Goal: Transaction & Acquisition: Purchase product/service

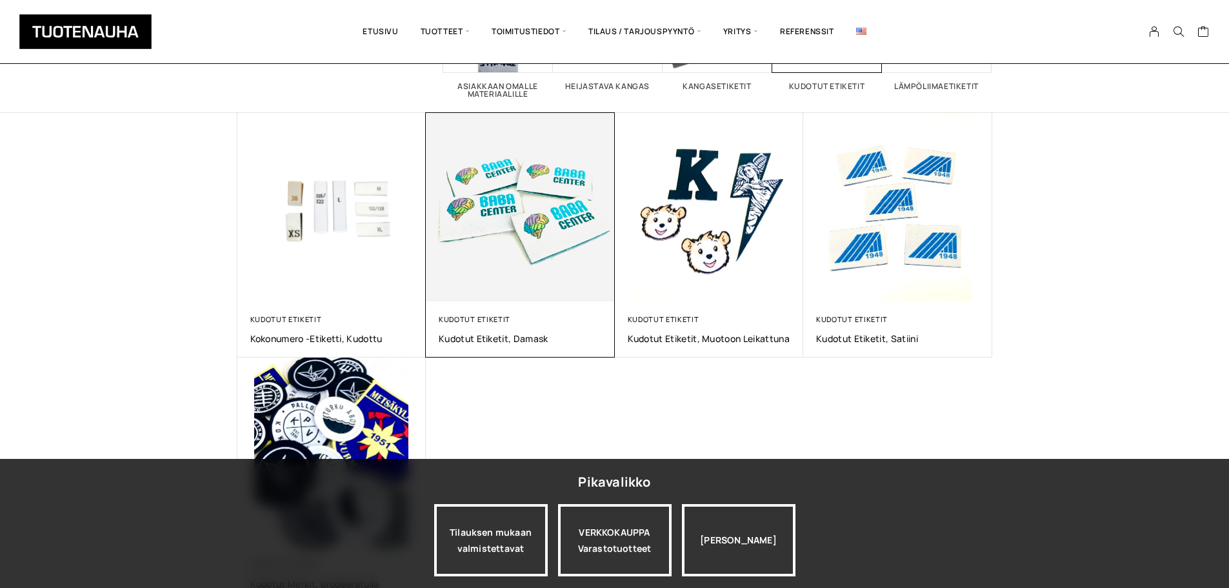
scroll to position [129, 0]
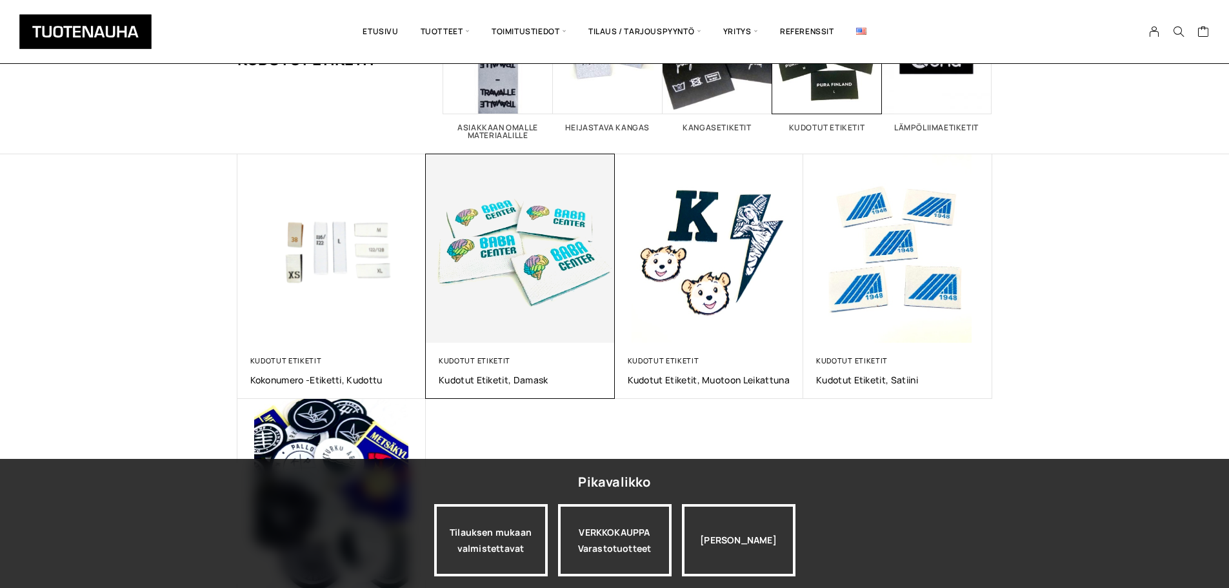
click at [545, 244] on img at bounding box center [520, 248] width 198 height 198
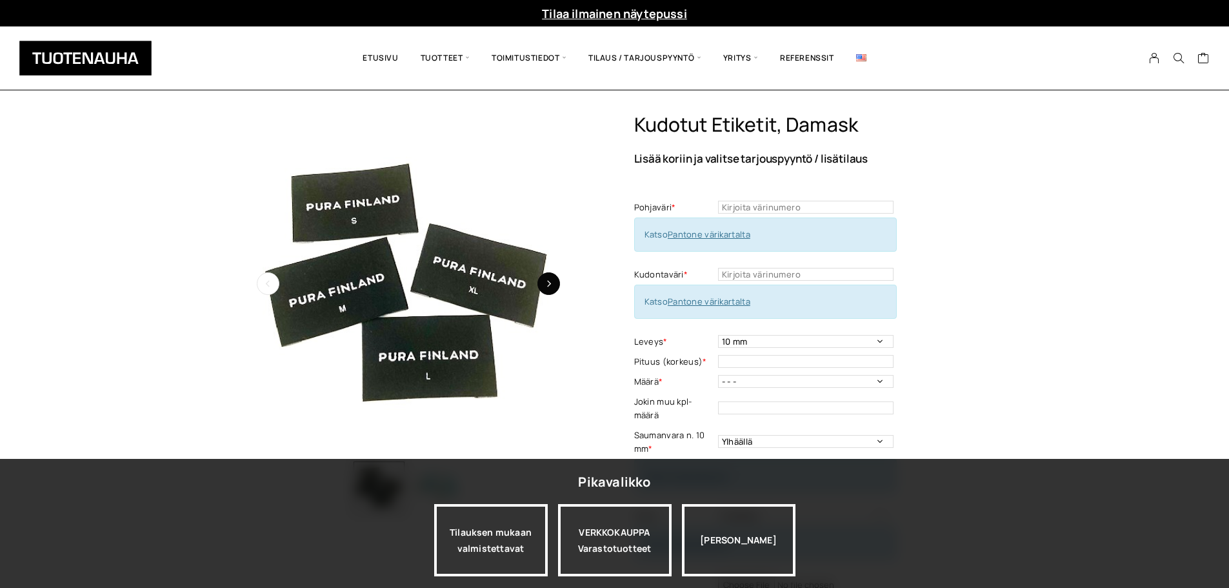
click at [556, 284] on button "button" at bounding box center [548, 283] width 23 height 23
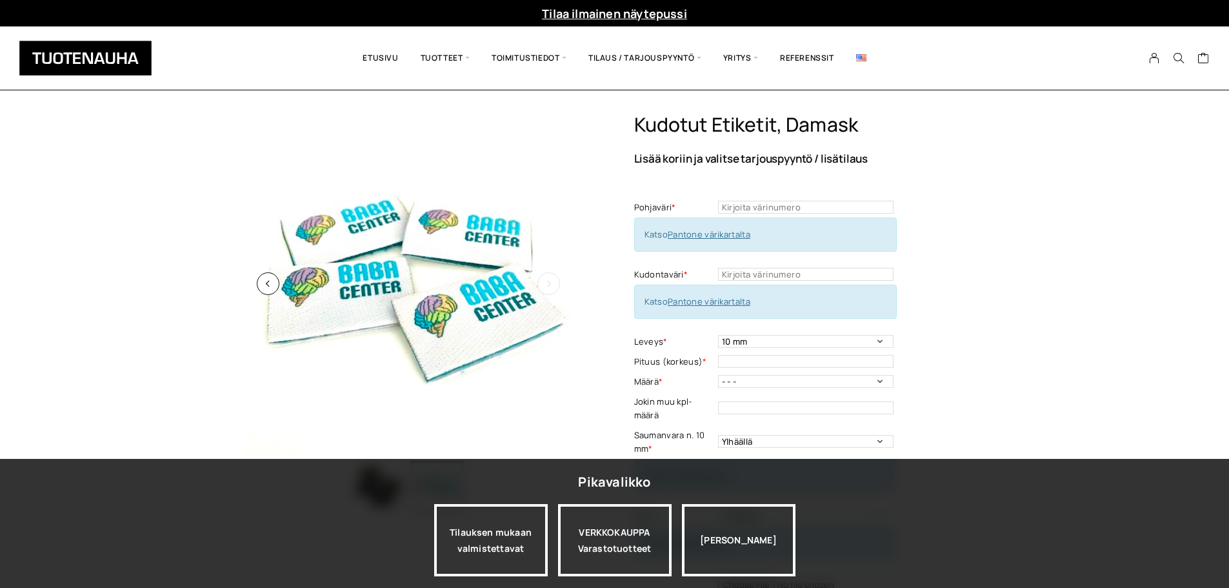
click at [556, 284] on button "button" at bounding box center [548, 283] width 23 height 23
click at [262, 288] on button "button" at bounding box center [268, 283] width 23 height 23
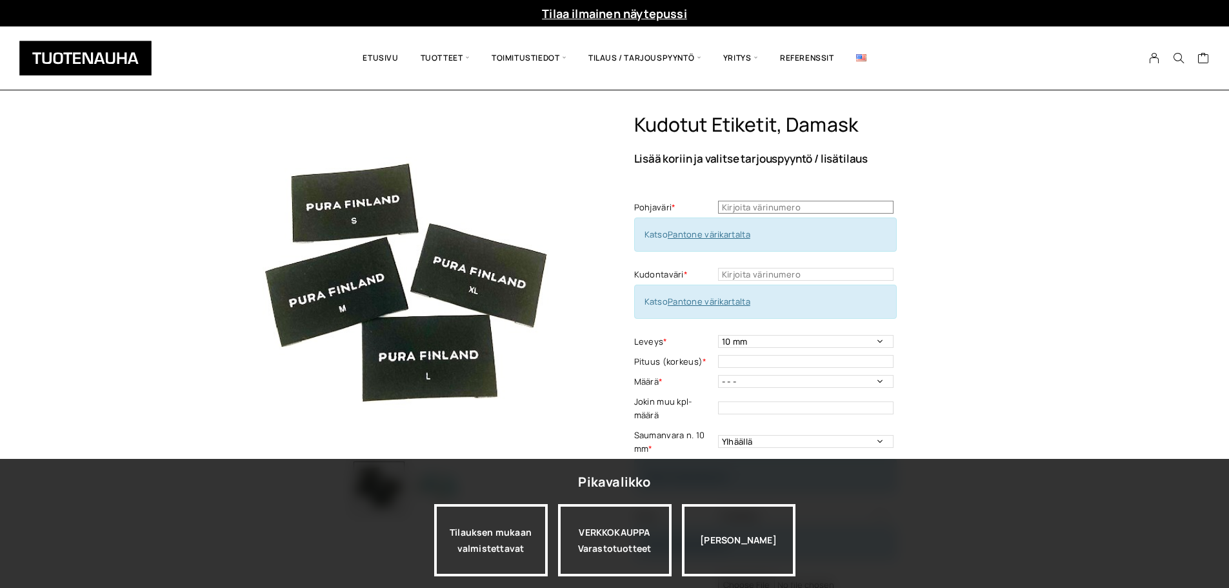
click at [819, 201] on input "text" at bounding box center [806, 207] width 176 height 13
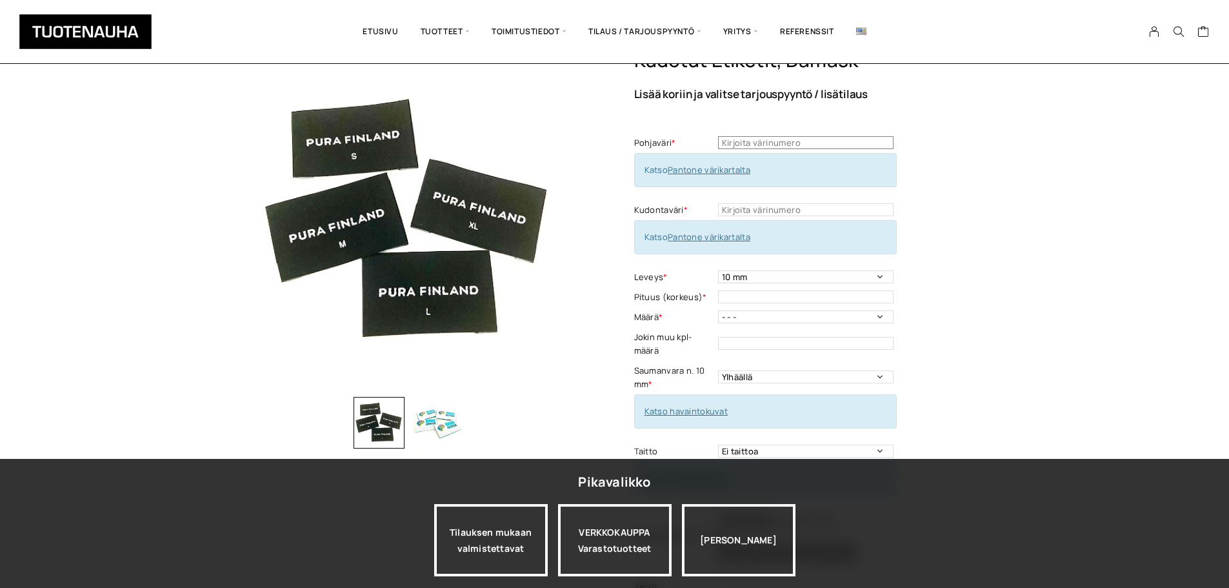
click at [792, 140] on input "text" at bounding box center [806, 142] width 176 height 13
click at [728, 167] on link "Pantone värikartalta" at bounding box center [709, 170] width 83 height 12
click at [819, 137] on input "text" at bounding box center [806, 142] width 176 height 13
click at [814, 144] on input "text" at bounding box center [806, 142] width 176 height 13
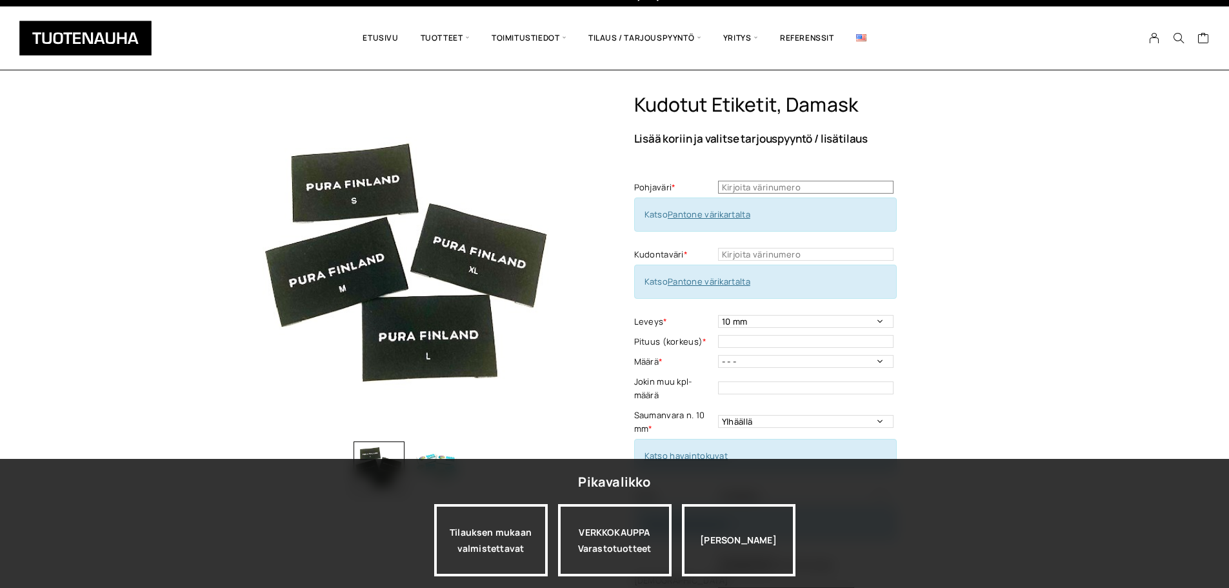
scroll to position [0, 0]
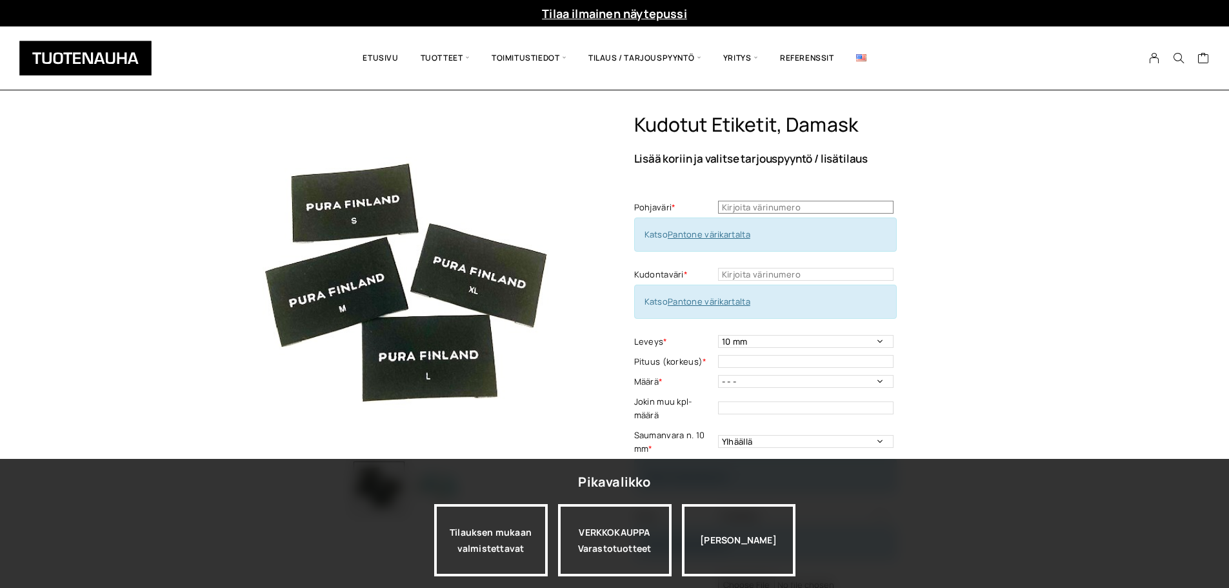
click at [784, 203] on input "text" at bounding box center [806, 207] width 176 height 13
type input "#1873cc"
click at [980, 281] on div "Kudotut etiketit, Damask Lisää koriin ja valitse tarjouspyyntö / lisätilaus Poh…" at bounding box center [813, 436] width 358 height 647
drag, startPoint x: 803, startPoint y: 208, endPoint x: 713, endPoint y: 206, distance: 89.7
click at [713, 206] on tr "Pohjaväri * #1873cc Pohjaväri - Pakollinen tieto" at bounding box center [765, 207] width 263 height 20
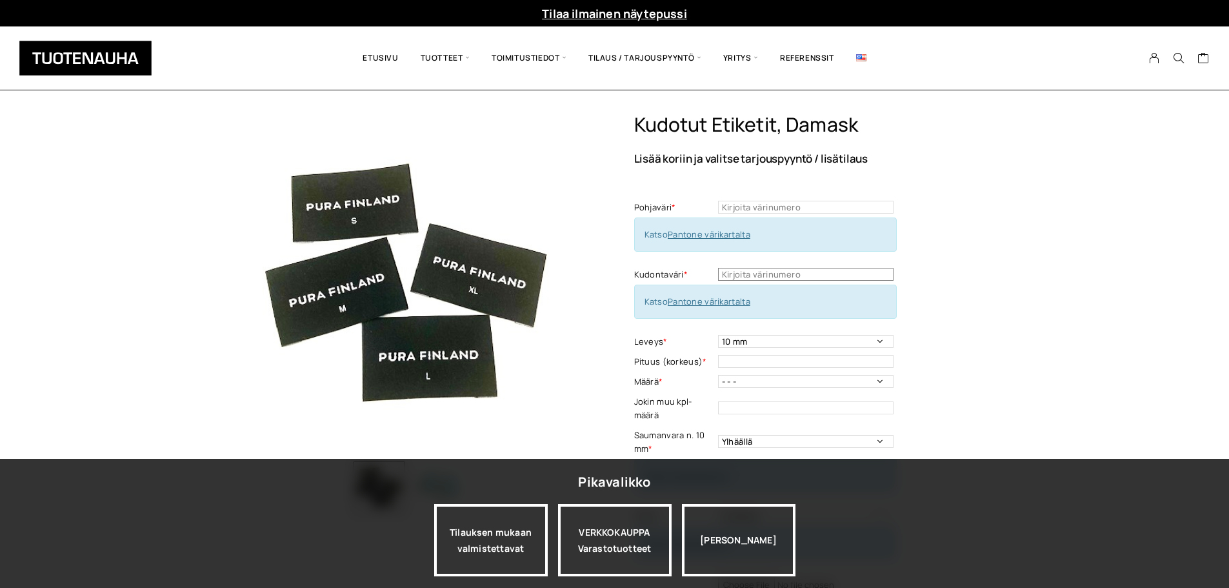
click at [789, 270] on input "text" at bounding box center [806, 274] width 176 height 13
paste input "#1873cc"
type input "#1873cc"
click at [961, 274] on div "Kudotut etiketit, Damask Lisää koriin ja valitse tarjouspyyntö / lisätilaus Poh…" at bounding box center [813, 436] width 358 height 647
click at [963, 281] on div "Kudotut etiketit, Damask Lisää koriin ja valitse tarjouspyyntö / lisätilaus Poh…" at bounding box center [813, 436] width 358 height 647
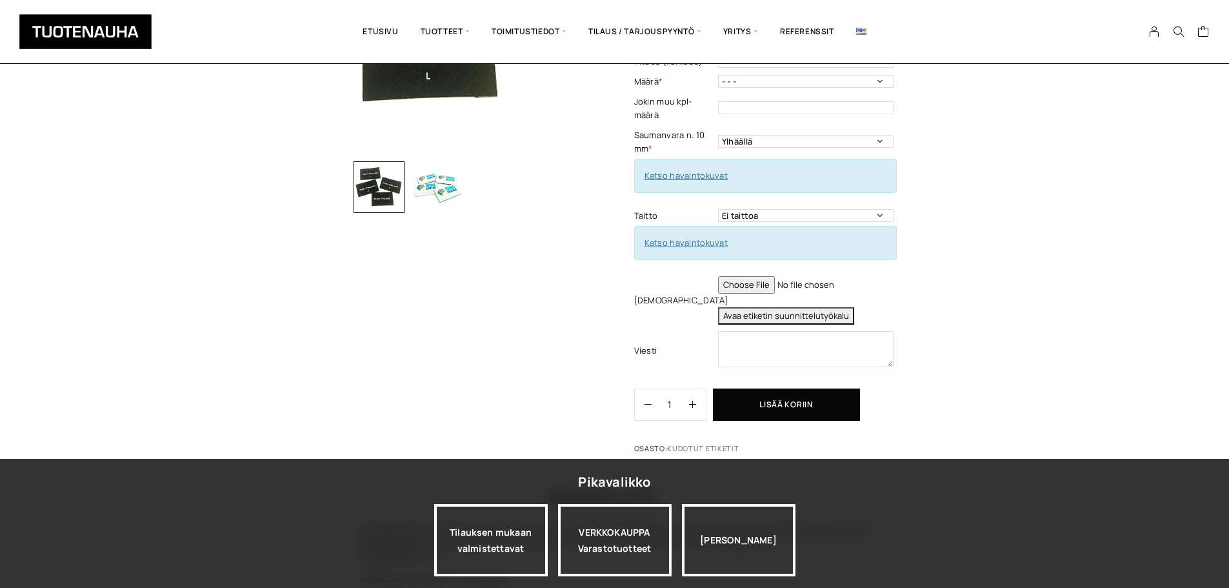
scroll to position [323, 0]
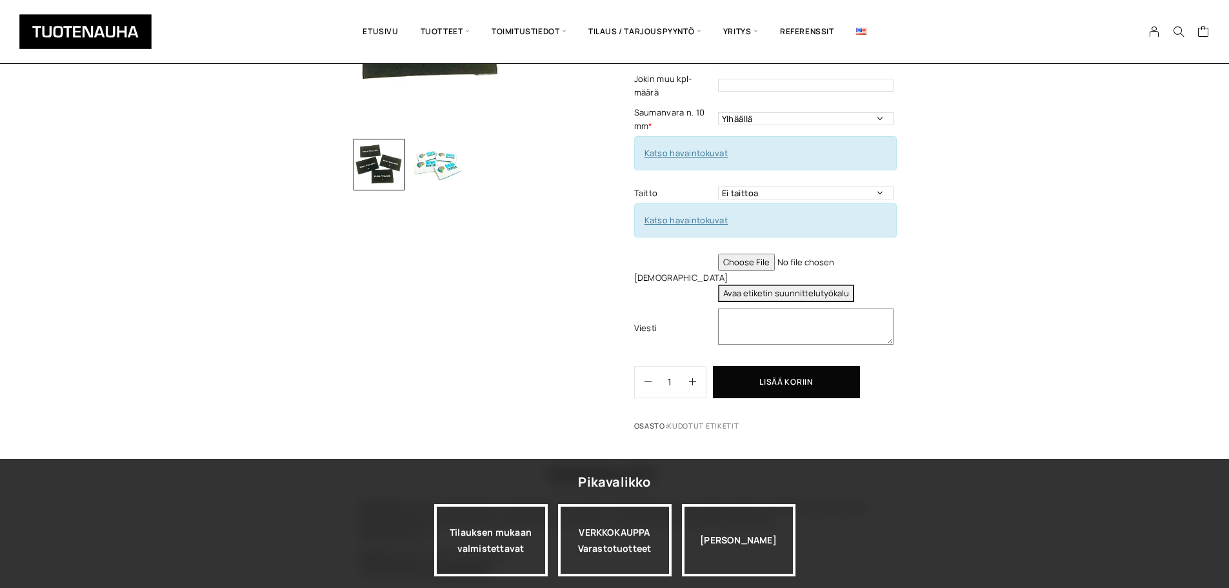
click at [770, 321] on textarea at bounding box center [806, 326] width 176 height 36
type textarea "Värinumerot ovat #värejä eivät Pantone-koodeja. Eli pohjaväri valkoinen ja kudo…"
click at [969, 336] on div "Kudotut etiketit, Damask Lisää koriin ja valitse tarjouspyyntö / lisätilaus Poh…" at bounding box center [813, 113] width 358 height 647
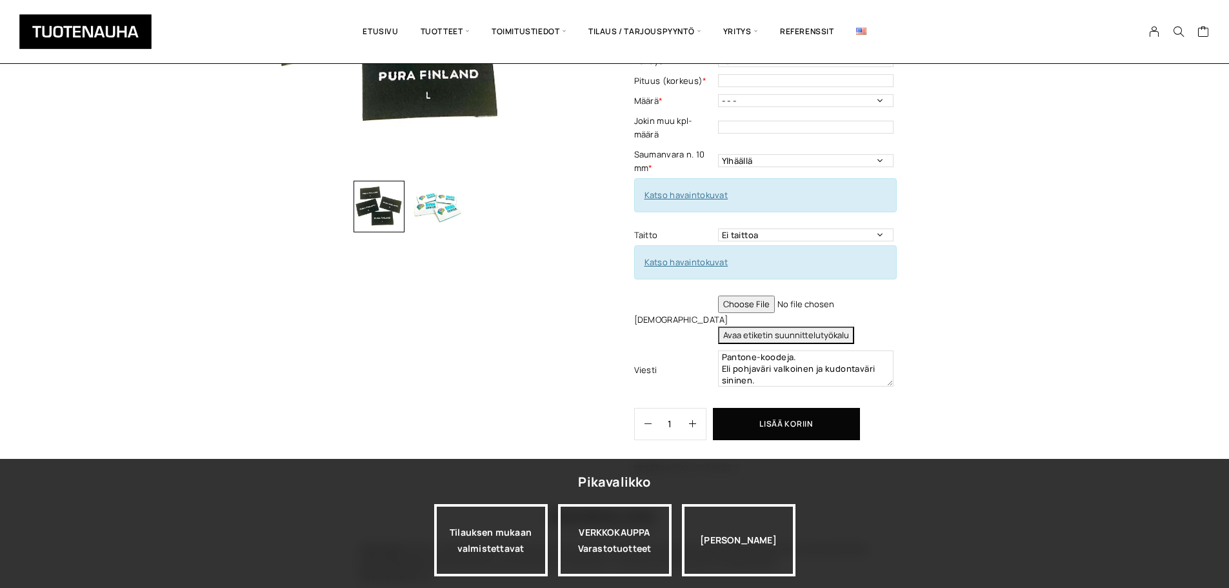
scroll to position [258, 0]
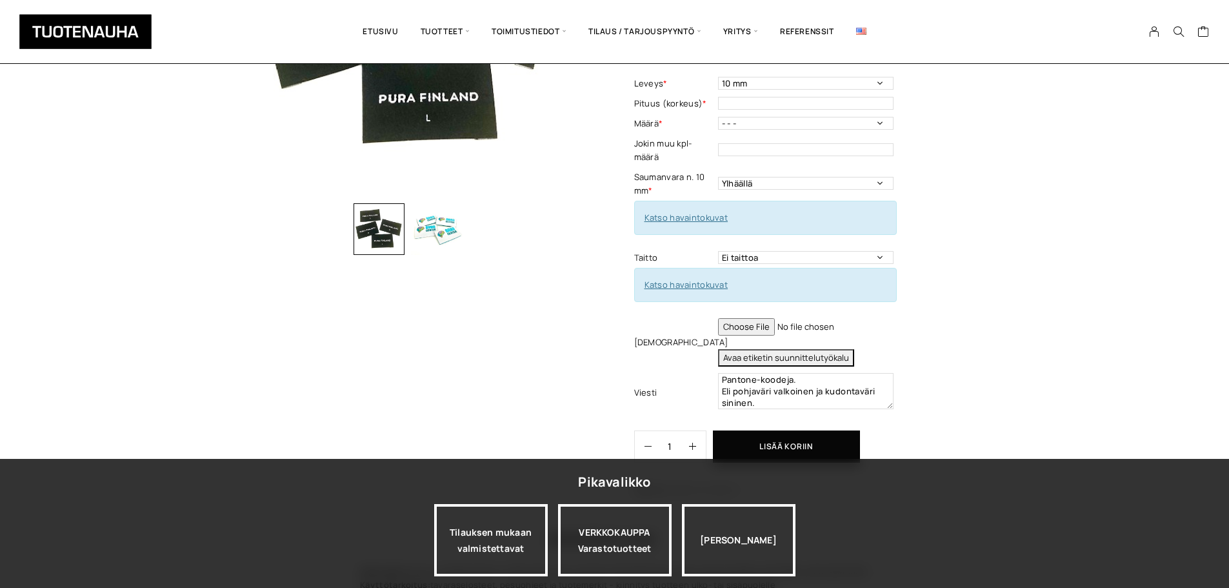
click at [751, 326] on input "file" at bounding box center [806, 326] width 176 height 17
click at [765, 326] on input "file" at bounding box center [806, 326] width 176 height 17
type input "C:\fakepath\Muunnelma_Jukola_Kotka 2026.jpg"
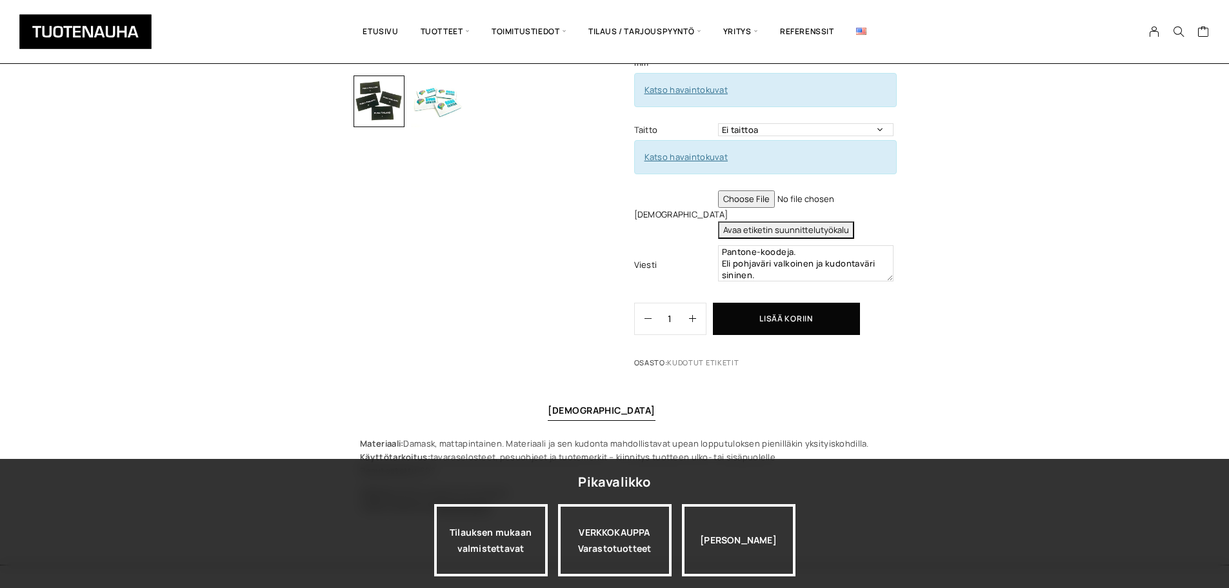
scroll to position [387, 0]
click at [778, 227] on button "Avaa etiketin suunnittelutyökalu" at bounding box center [786, 228] width 136 height 17
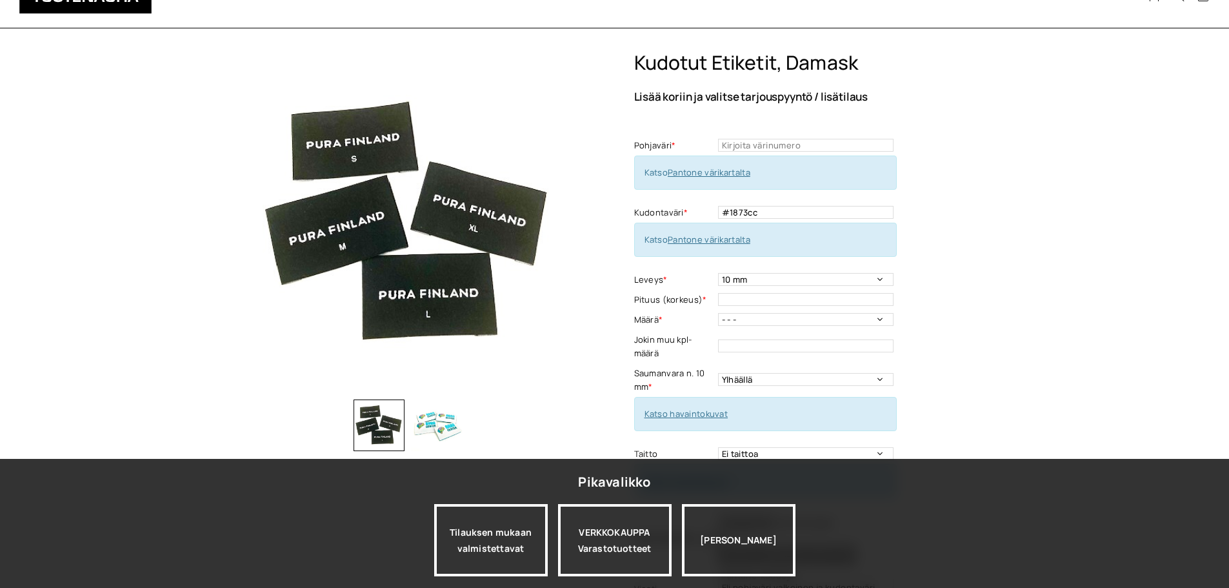
scroll to position [0, 0]
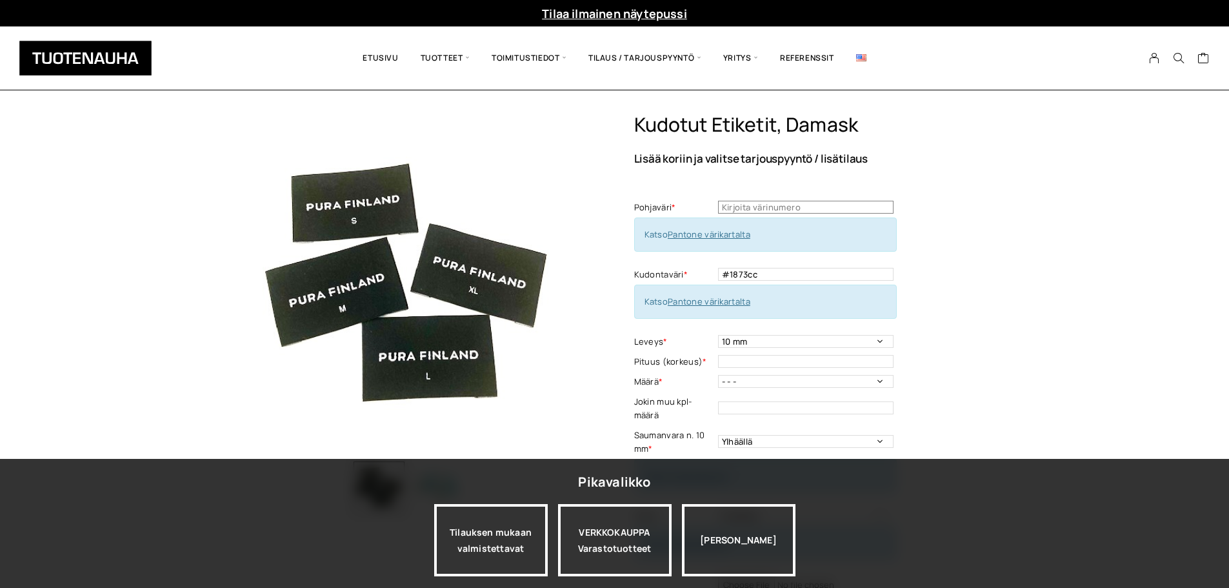
click at [769, 211] on input "text" at bounding box center [806, 207] width 176 height 13
type input "#fffffff"
click at [939, 250] on div "Kudotut etiketit, Damask Lisää koriin ja valitse tarjouspyyntö / lisätilaus Poh…" at bounding box center [813, 436] width 358 height 647
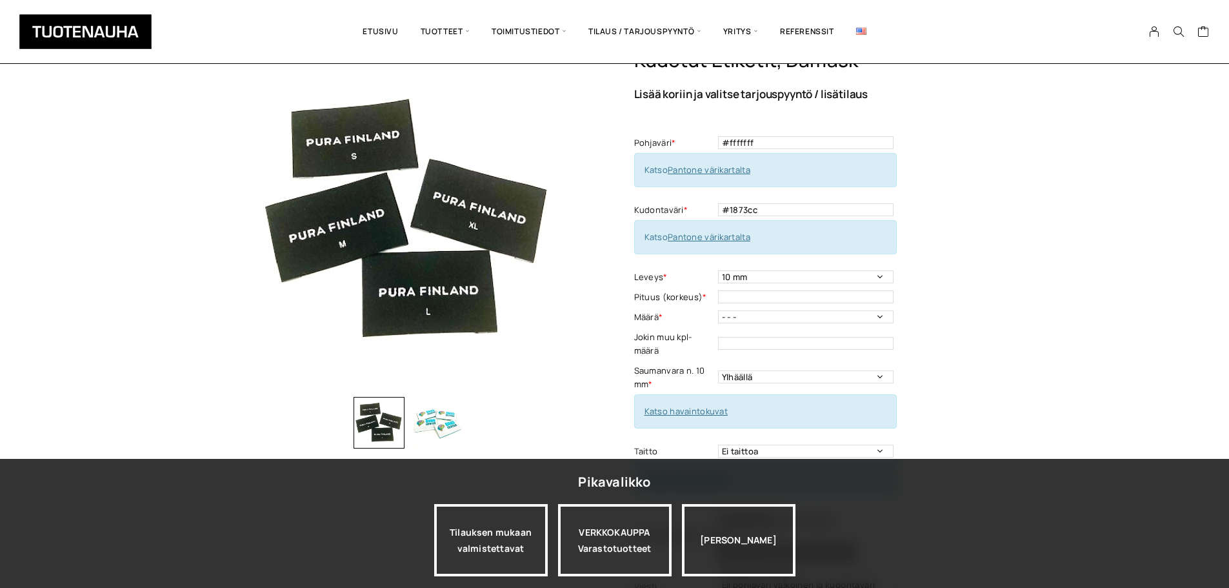
scroll to position [129, 0]
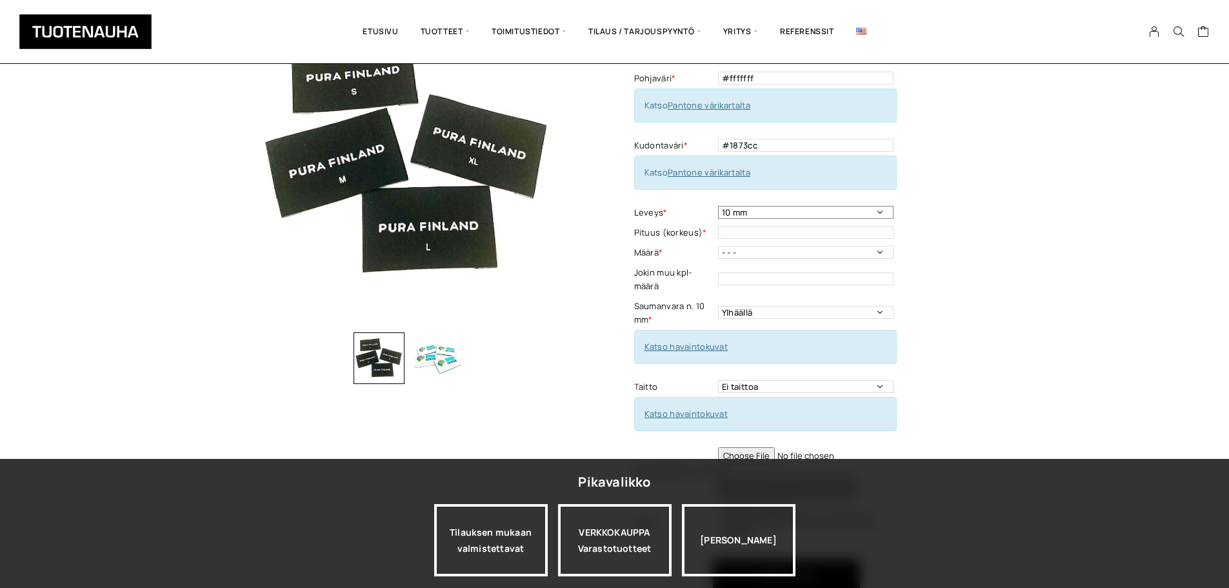
click at [879, 214] on select "10 mm 15 mm 20 mm 25 mm 30 mm 35 mm 40 mm 45 mm 50 mm 55 mm 60 mm 65 mm 70 mm" at bounding box center [806, 212] width 176 height 13
select select "35 mm"
click at [718, 206] on select "10 mm 15 mm 20 mm 25 mm 30 mm 35 mm 40 mm 45 mm 50 mm 55 mm 60 mm 65 mm 70 mm" at bounding box center [806, 212] width 176 height 13
click at [929, 228] on div "Kudotut etiketit, Damask Lisää koriin ja valitse tarjouspyyntö / lisätilaus Poh…" at bounding box center [813, 307] width 358 height 647
click at [818, 232] on input "text" at bounding box center [806, 232] width 176 height 13
